Goal: Submit feedback/report problem

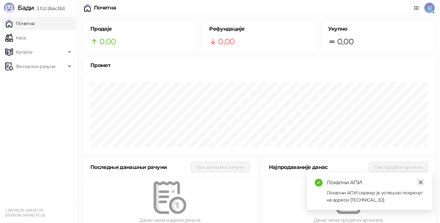
click at [421, 183] on icon "close" at bounding box center [421, 183] width 4 height 4
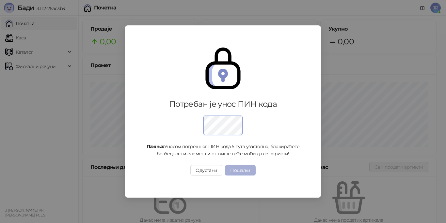
click at [250, 170] on button "Пошаљи" at bounding box center [240, 170] width 30 height 10
click at [246, 174] on button "Пошаљи" at bounding box center [240, 170] width 30 height 10
